Goal: Task Accomplishment & Management: Manage account settings

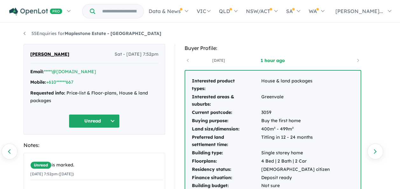
click at [88, 123] on button "Unread" at bounding box center [94, 121] width 51 height 14
click at [148, 107] on div "Email: *****@[DOMAIN_NAME] Mobile: +610******667 Requested info: Price-list & F…" at bounding box center [94, 88] width 128 height 40
click at [95, 121] on button "Unread" at bounding box center [94, 121] width 51 height 14
click at [95, 150] on button "Assigned" at bounding box center [96, 150] width 55 height 15
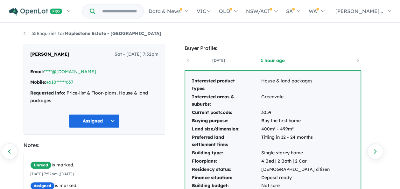
click at [115, 116] on button "Assigned" at bounding box center [94, 121] width 51 height 14
click at [157, 81] on div "Mobile: +610******667" at bounding box center [94, 83] width 128 height 8
click at [27, 32] on link "55 Enquiries for Maplestone Estate - [GEOGRAPHIC_DATA]" at bounding box center [93, 34] width 138 height 6
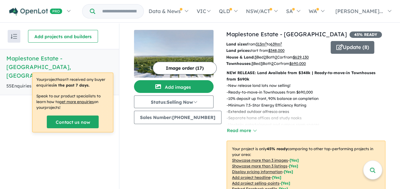
click at [97, 83] on span "[DATE]" at bounding box center [104, 86] width 15 height 6
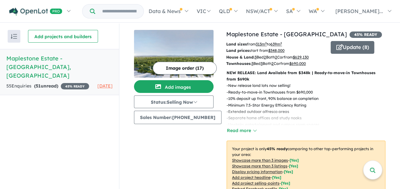
click at [26, 82] on div "55 Enquir ies ( 51 unread) 45 % READY" at bounding box center [47, 86] width 83 height 8
click at [48, 83] on strong "( 51 unread)" at bounding box center [46, 86] width 24 height 6
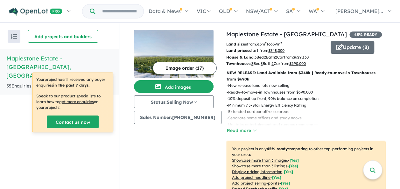
click at [104, 83] on span "[DATE]" at bounding box center [104, 86] width 15 height 6
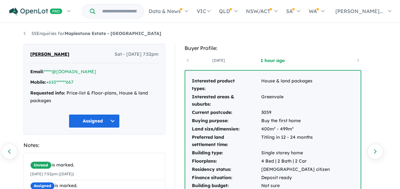
click at [252, 71] on div "Interested product types: House & land packages Interested areas & suburbs: Gre…" at bounding box center [272, 148] width 175 height 154
